Goal: Task Accomplishment & Management: Use online tool/utility

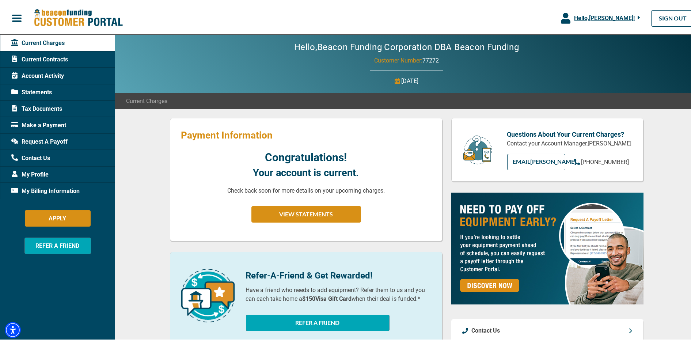
click at [624, 18] on span "Hello, [PERSON_NAME] !" at bounding box center [604, 16] width 61 height 7
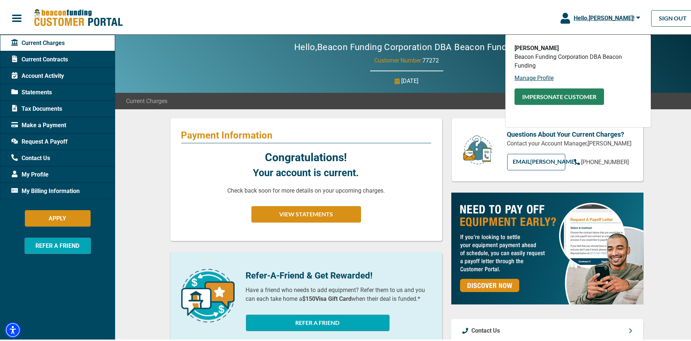
click at [540, 98] on button "Impersonate Customer" at bounding box center [560, 95] width 90 height 16
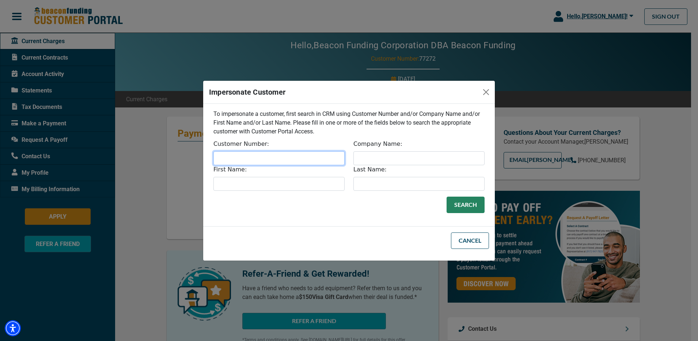
click at [263, 158] on input "Customer Number:" at bounding box center [278, 158] width 131 height 14
type input "32196"
click at [469, 209] on button "Search" at bounding box center [466, 205] width 38 height 16
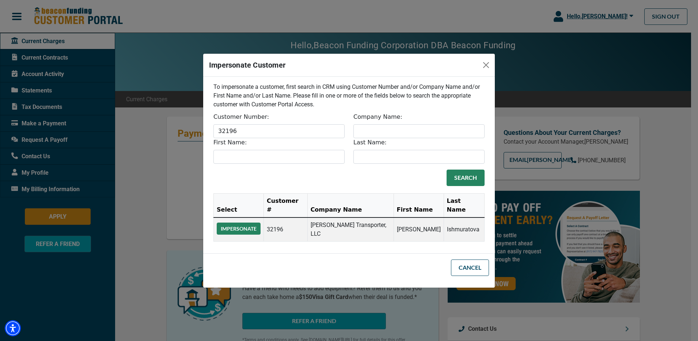
click at [247, 224] on button "Impersonate" at bounding box center [239, 229] width 44 height 12
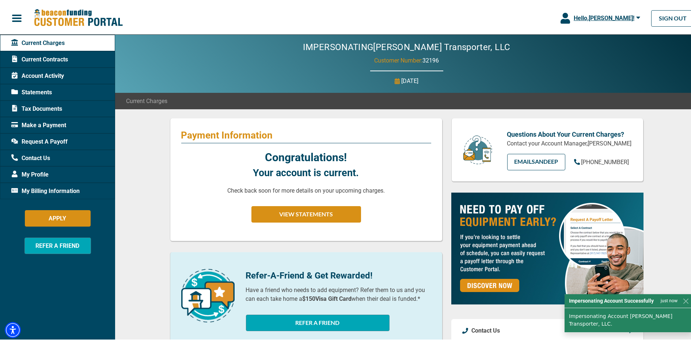
scroll to position [298, 0]
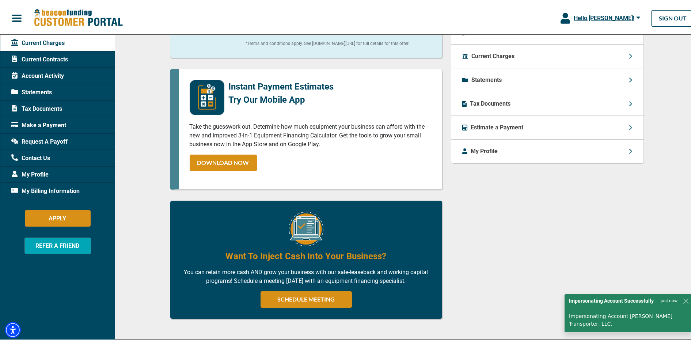
click at [56, 186] on span "My Billing Information" at bounding box center [45, 189] width 68 height 9
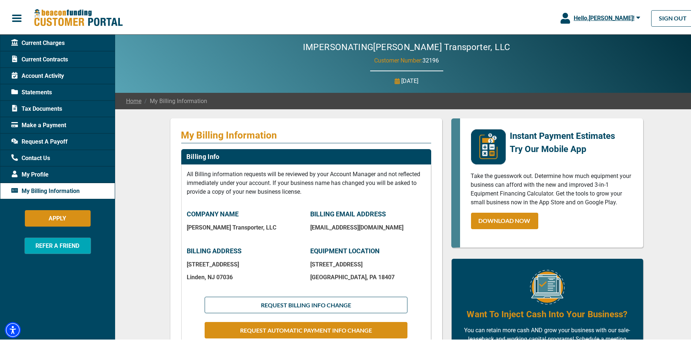
scroll to position [253, 0]
